Goal: Register for event/course

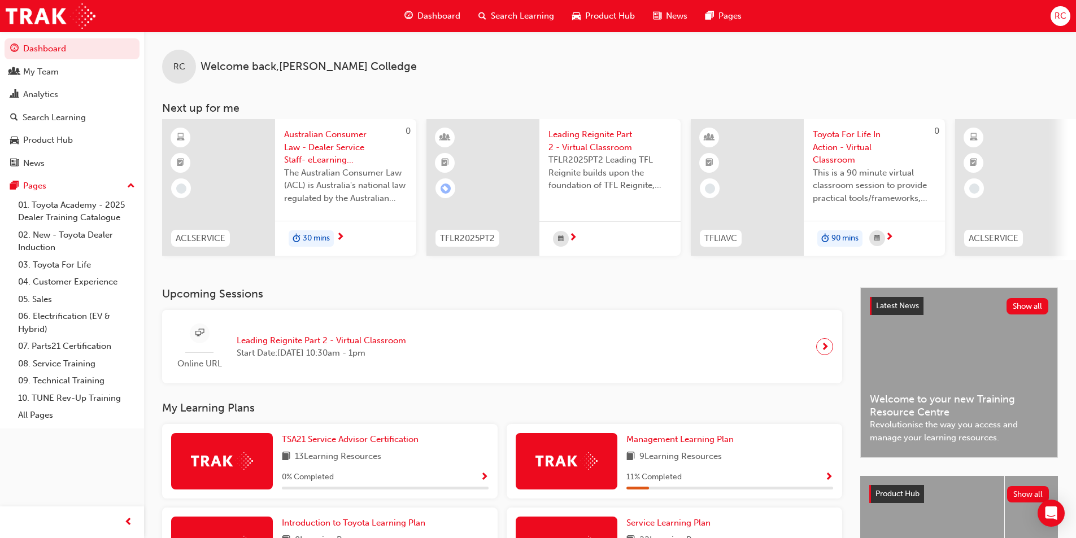
click at [829, 352] on div at bounding box center [824, 346] width 17 height 17
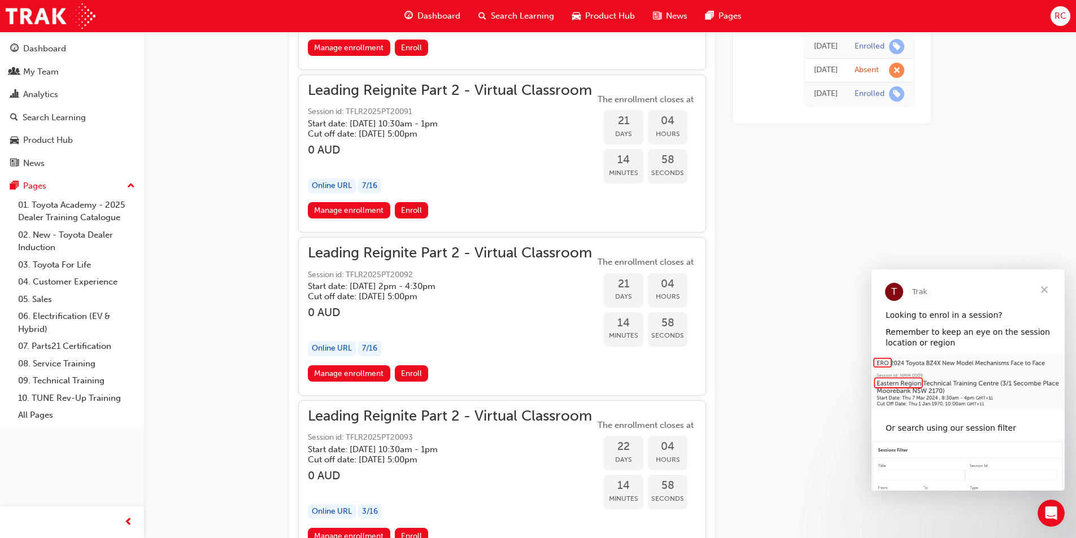
scroll to position [4823, 0]
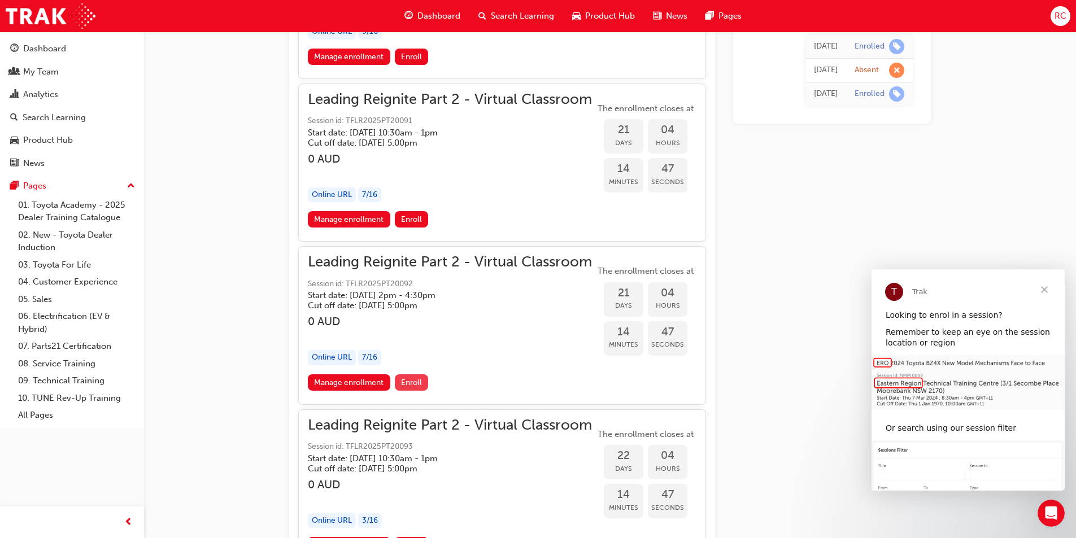
click at [407, 387] on span "Enroll" at bounding box center [411, 383] width 21 height 10
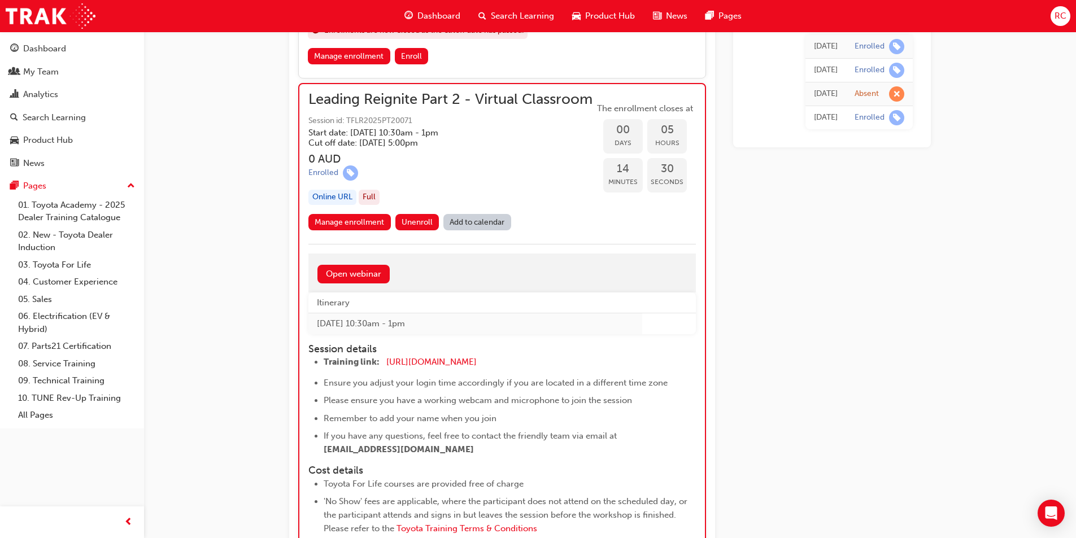
scroll to position [1165, 0]
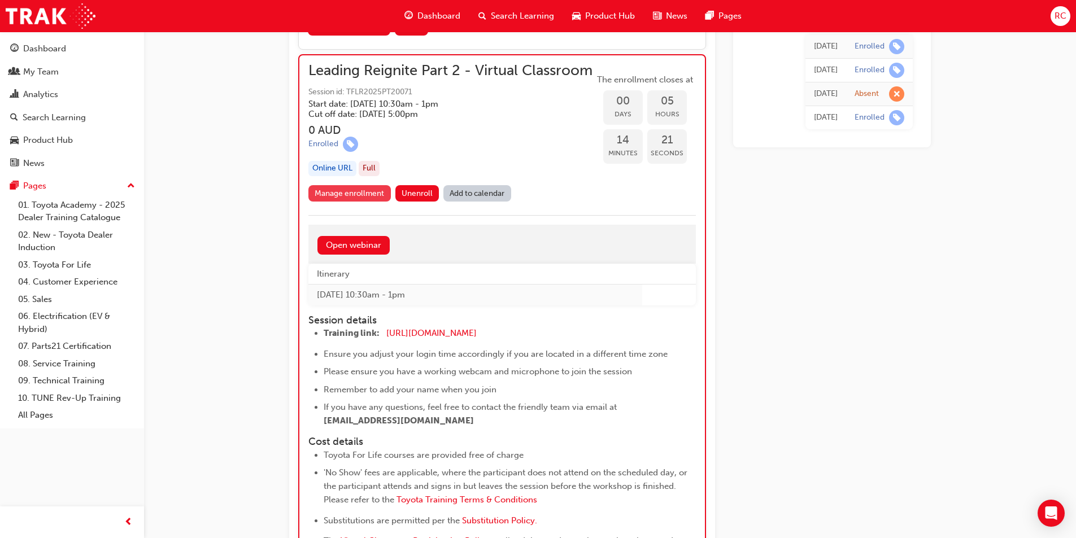
click at [361, 202] on link "Manage enrollment" at bounding box center [349, 193] width 82 height 16
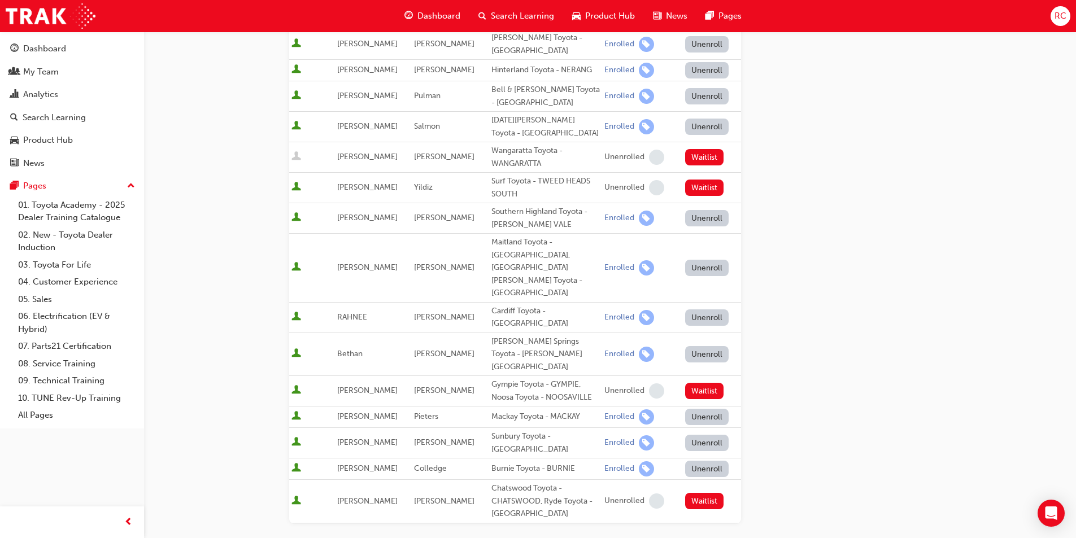
scroll to position [508, 0]
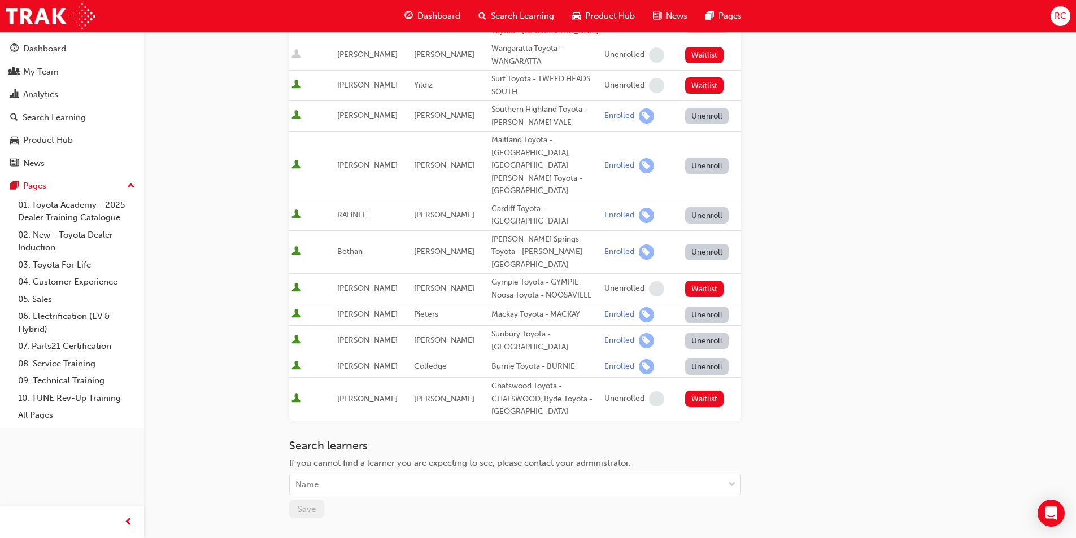
click at [711, 359] on button "Unenroll" at bounding box center [707, 367] width 44 height 16
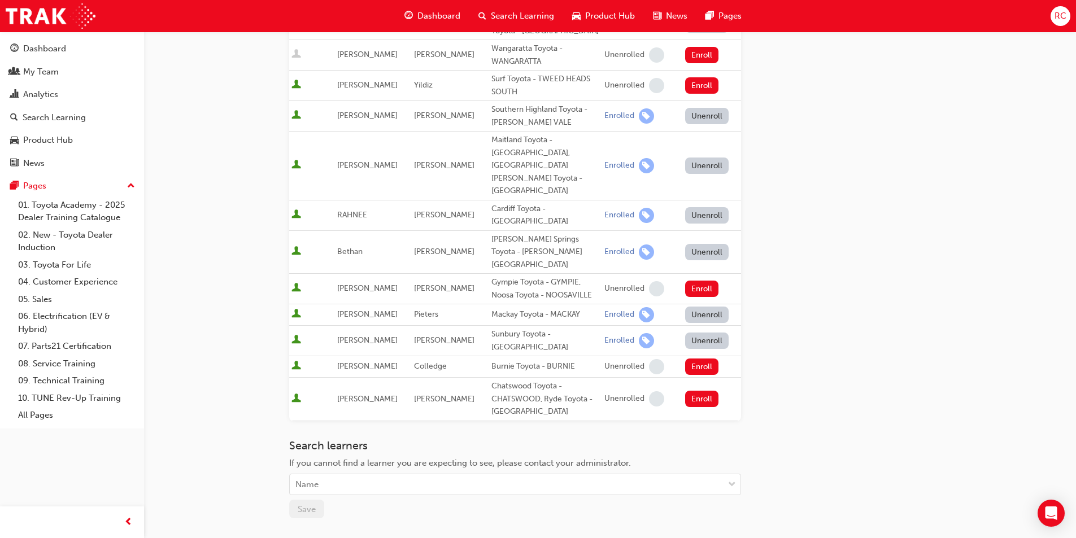
scroll to position [452, 0]
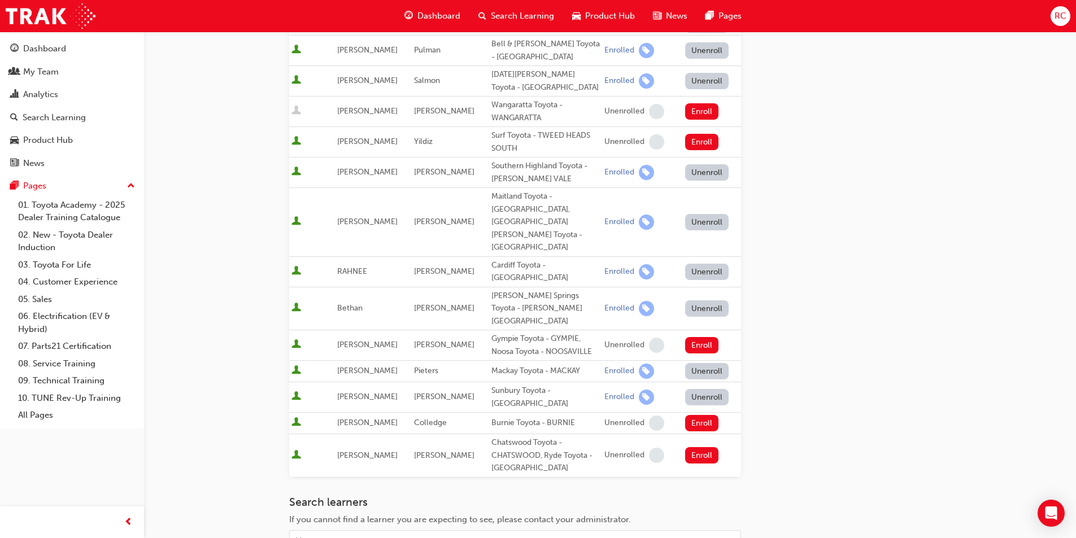
click at [919, 234] on div "Go to session detail page Manage enrollment for Leading Reignite Part 2 - Virtu…" at bounding box center [609, 121] width 641 height 1082
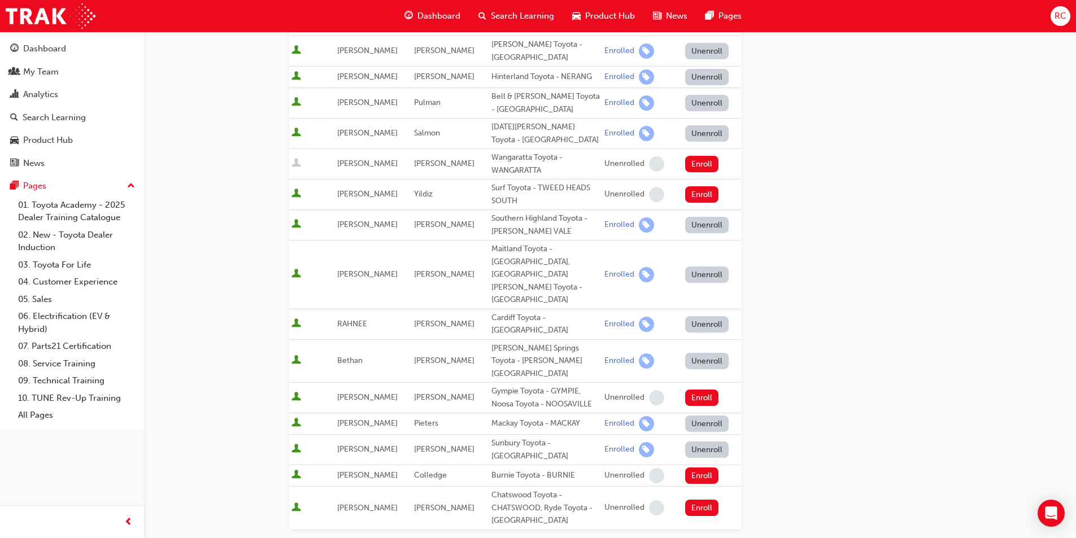
scroll to position [164, 0]
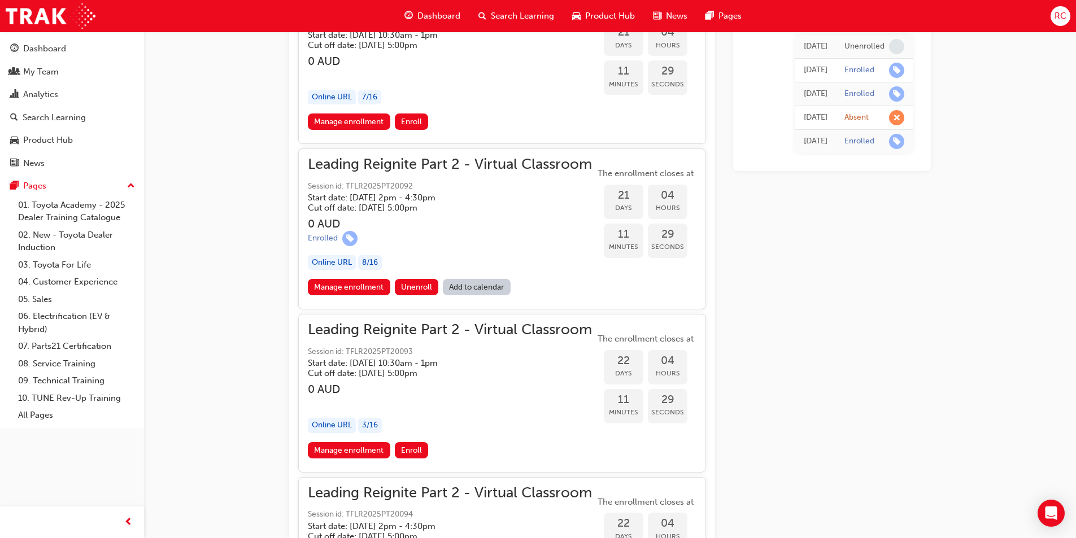
scroll to position [4892, 0]
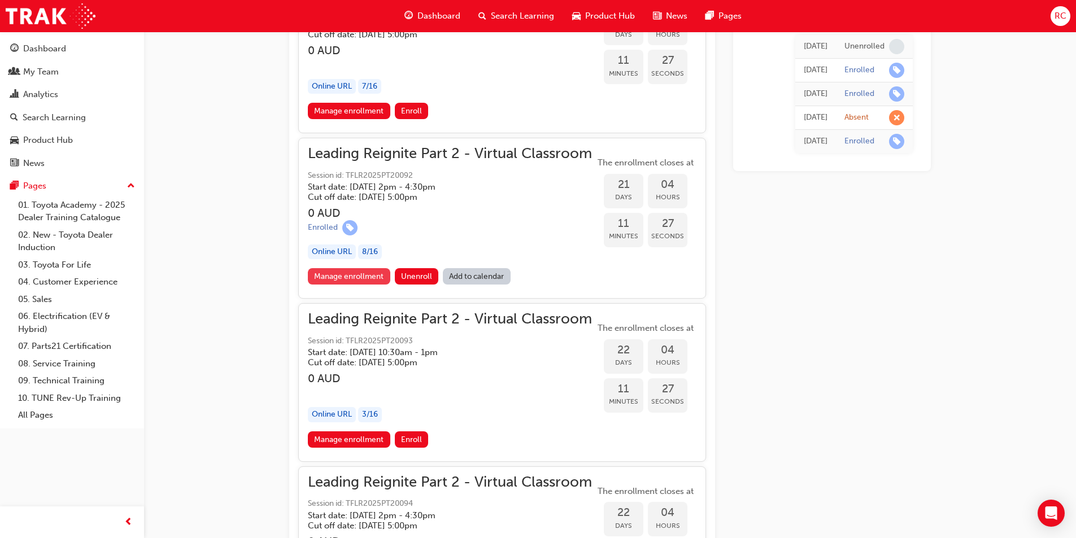
click at [339, 285] on link "Manage enrollment" at bounding box center [349, 276] width 82 height 16
